Goal: Find specific page/section: Find specific page/section

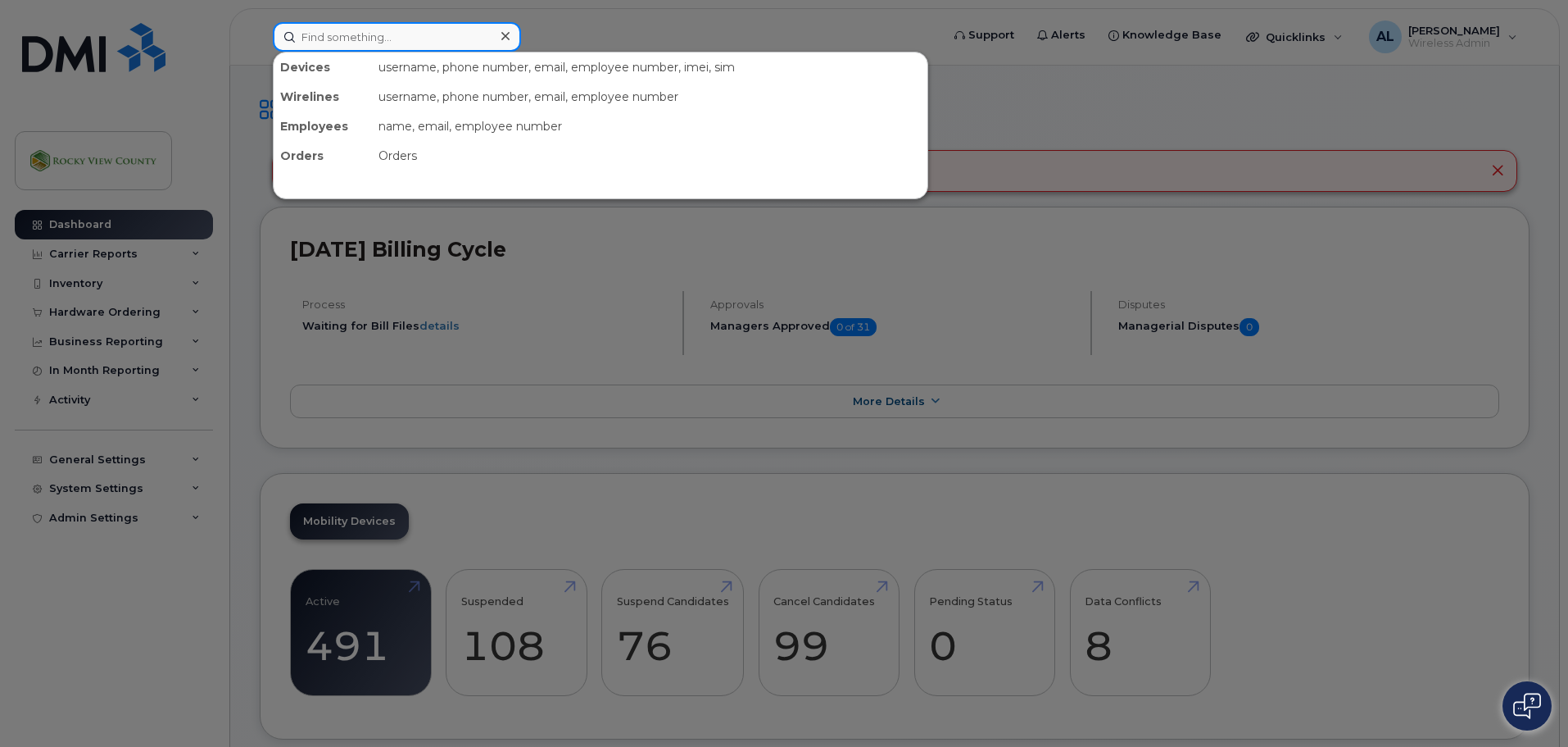
click at [315, 33] on input at bounding box center [397, 37] width 249 height 29
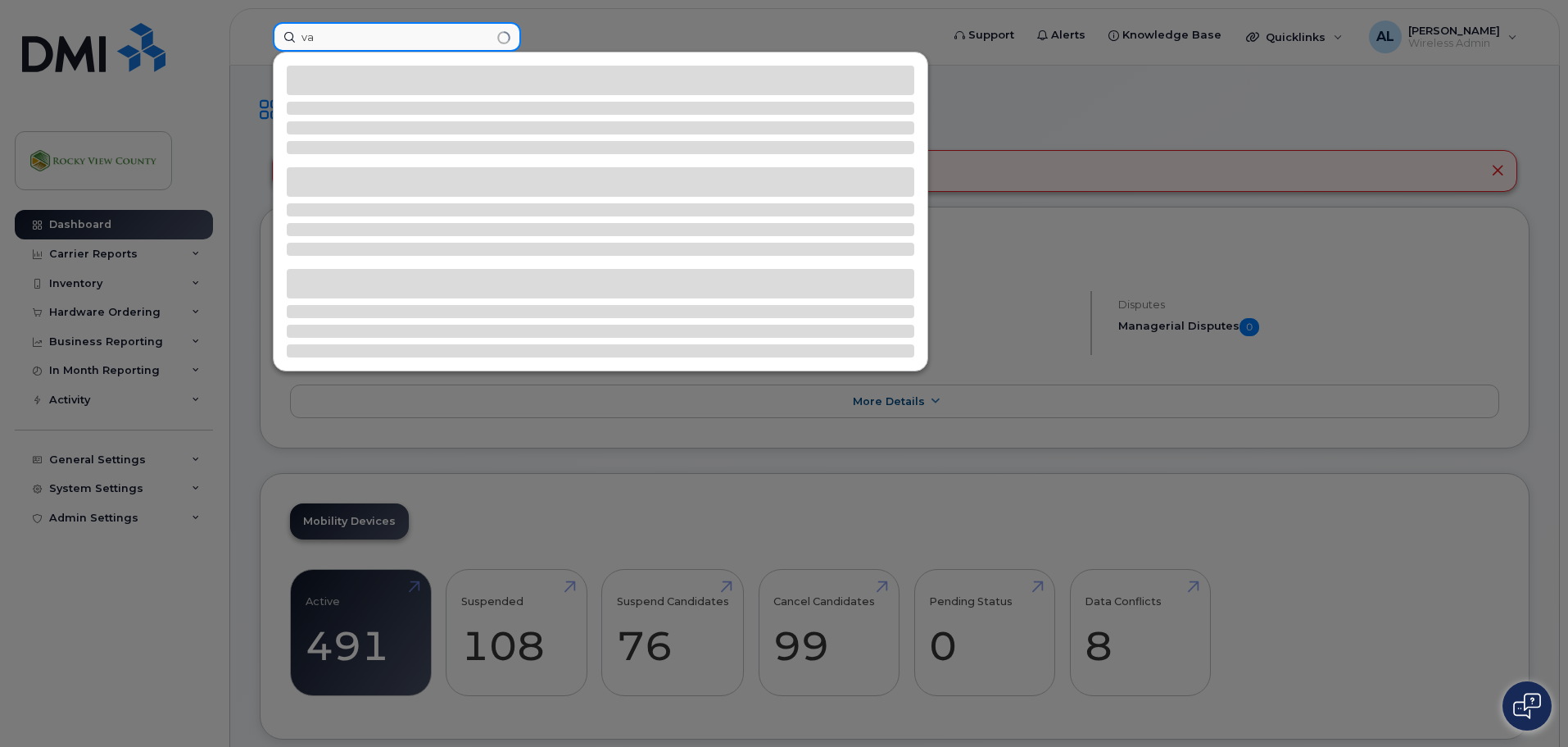
type input "v"
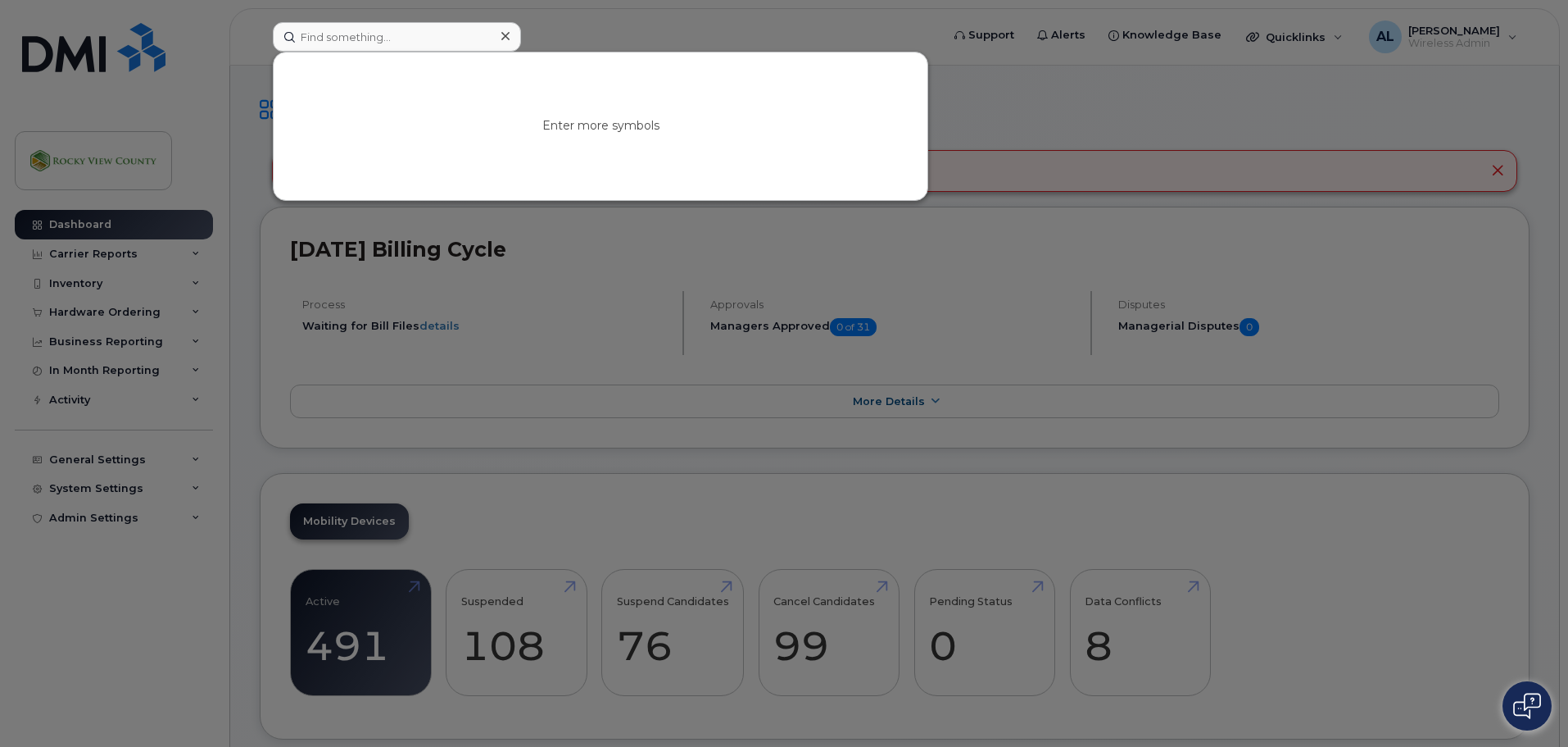
click at [1010, 99] on div at bounding box center [784, 373] width 1568 height 747
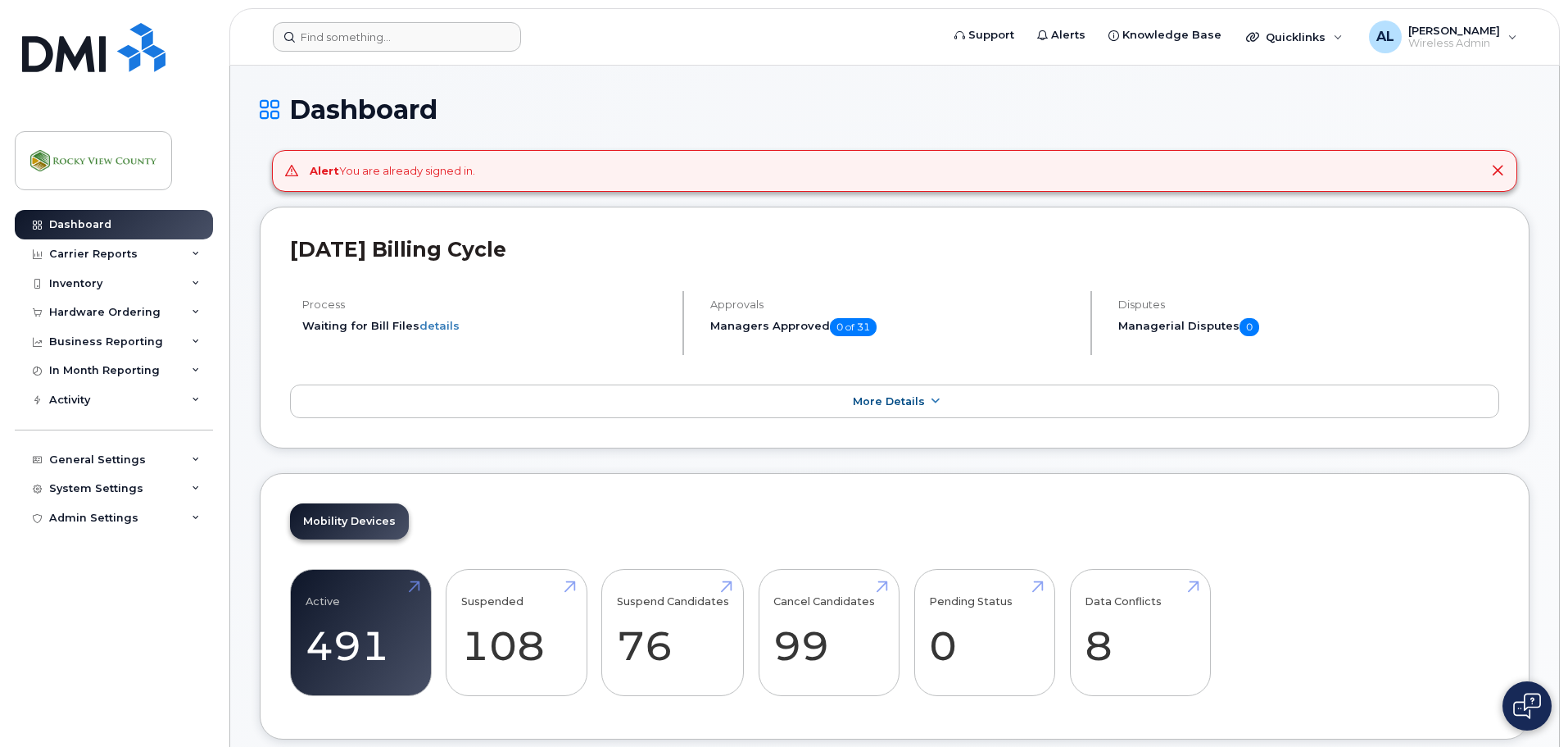
click at [488, 53] on header "Support Alerts Knowledge Base Quicklinks Suspend / Cancel Device Change SIM Car…" at bounding box center [894, 37] width 1330 height 57
click at [482, 40] on input at bounding box center [397, 37] width 249 height 29
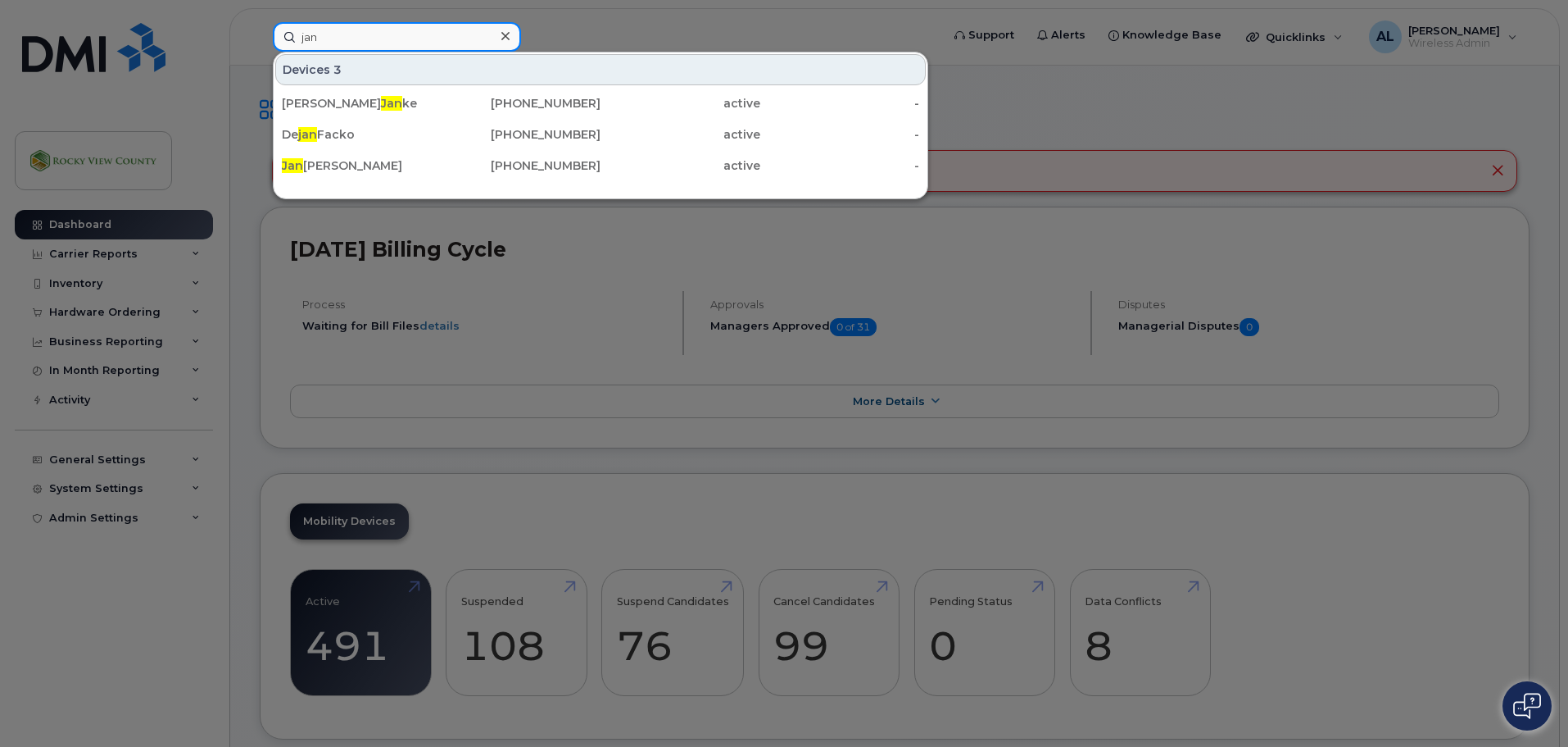
drag, startPoint x: 482, startPoint y: 40, endPoint x: 286, endPoint y: 43, distance: 196.0
click at [286, 43] on input "jan" at bounding box center [397, 37] width 249 height 29
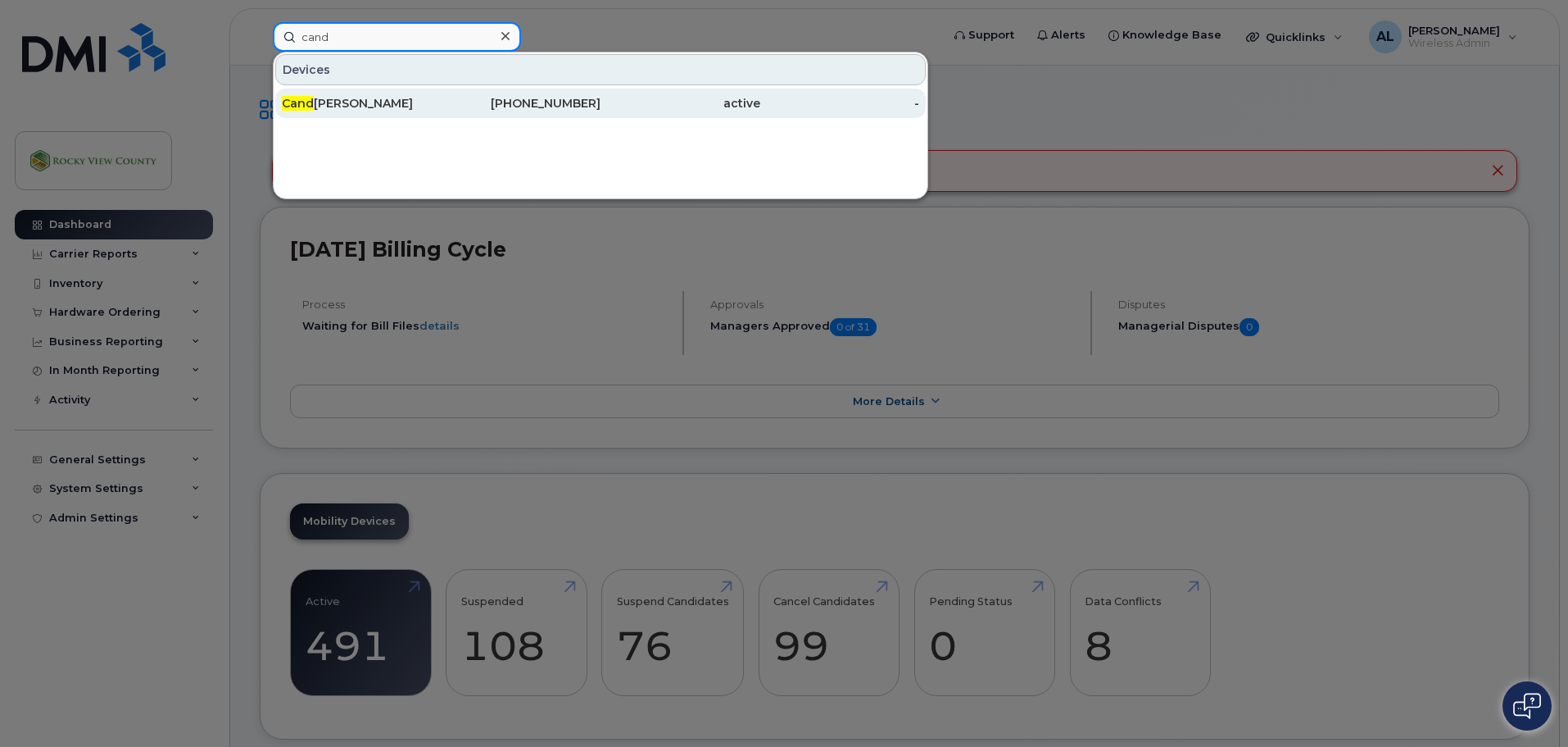
type input "cand"
click at [389, 99] on div "Cand ace Denison" at bounding box center [361, 103] width 159 height 17
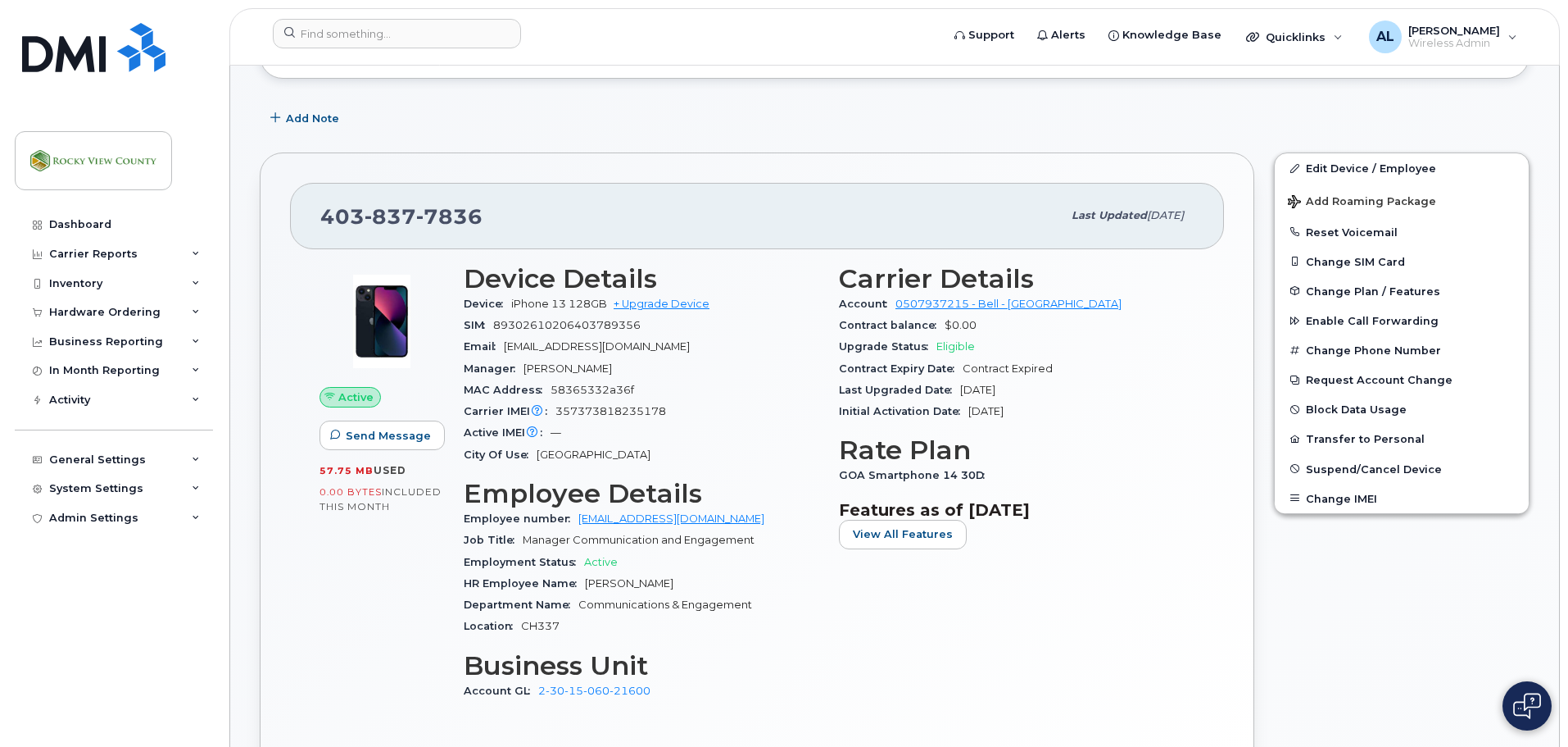
scroll to position [231, 0]
